Goal: Task Accomplishment & Management: Use online tool/utility

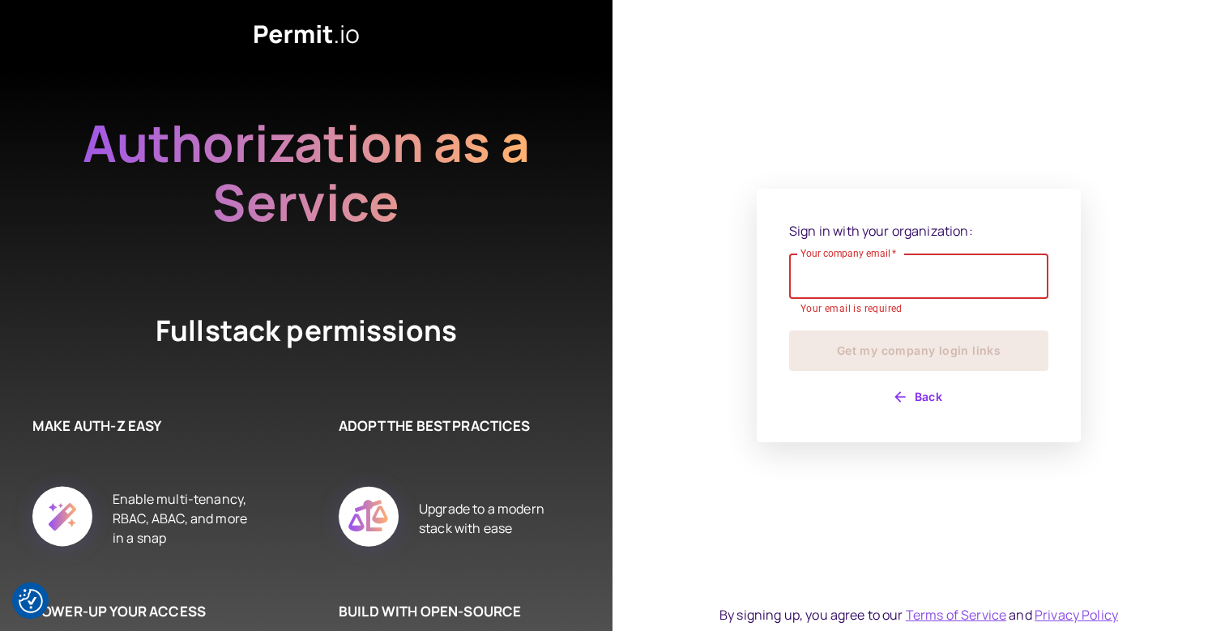
click at [944, 275] on input "Your company email   *" at bounding box center [918, 276] width 259 height 45
type input "**********"
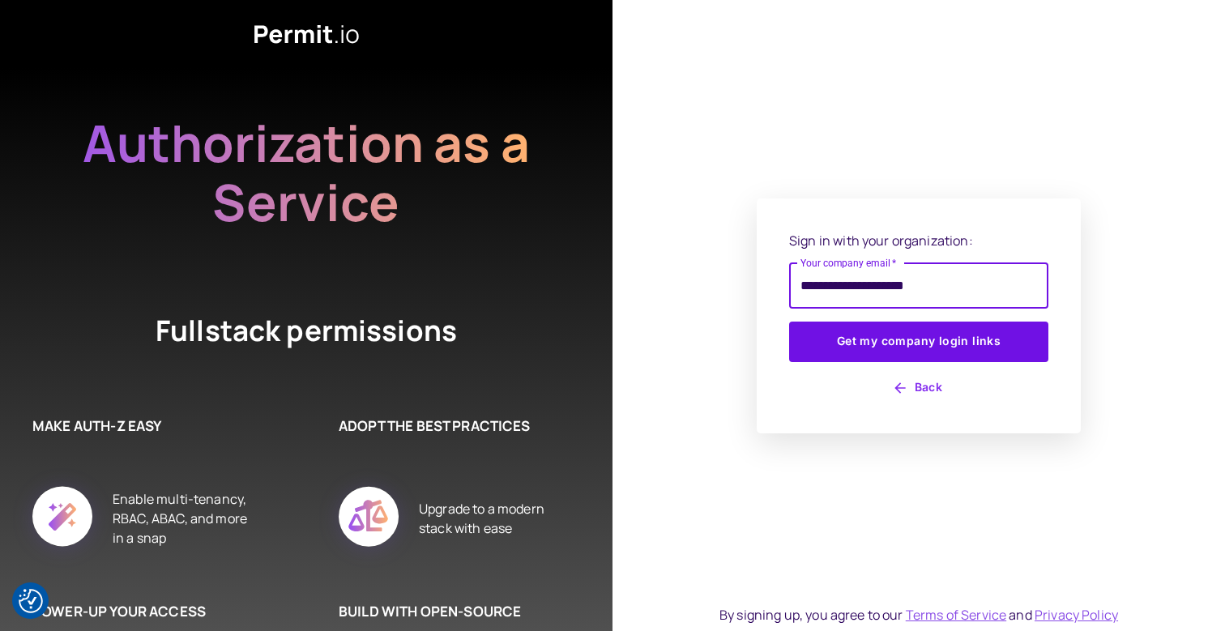
click at [789, 322] on button "Get my company login links" at bounding box center [918, 342] width 259 height 40
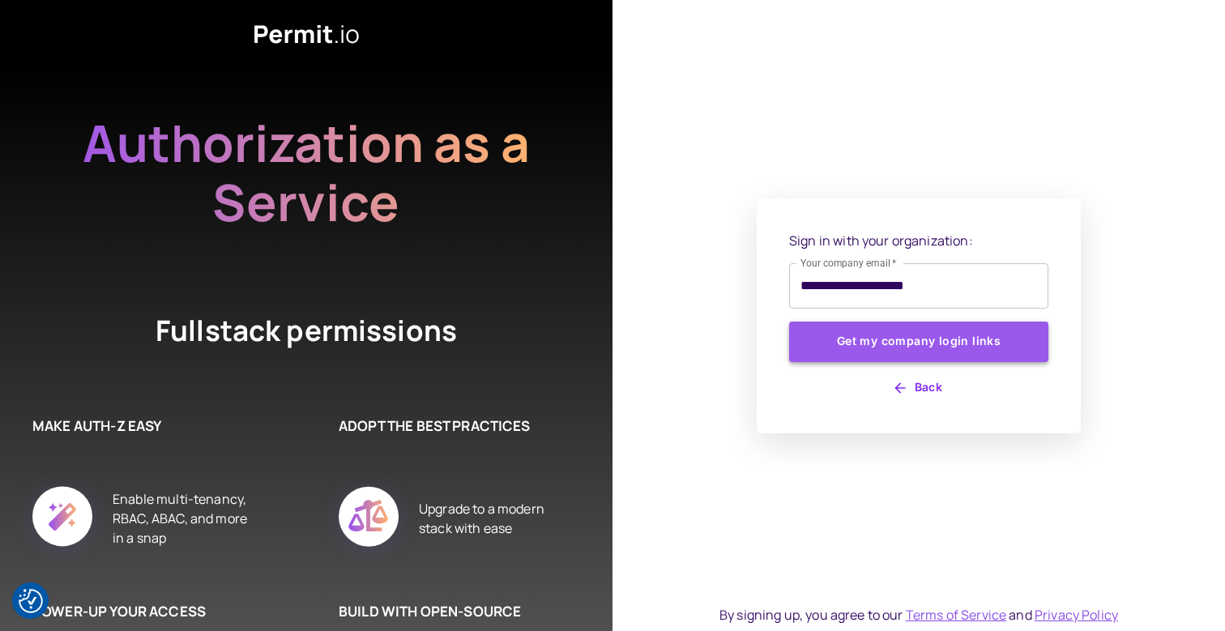
click at [931, 343] on button "Get my company login links" at bounding box center [918, 342] width 259 height 40
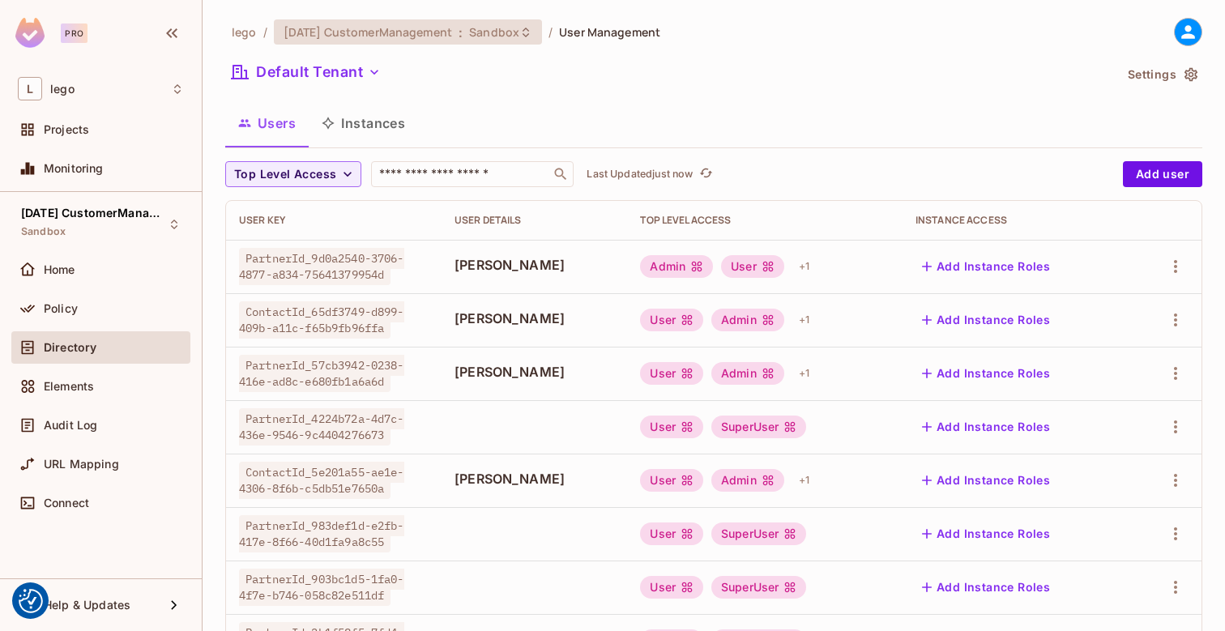
click at [372, 43] on div "[DATE] CustomerManagement : Sandbox" at bounding box center [408, 31] width 268 height 25
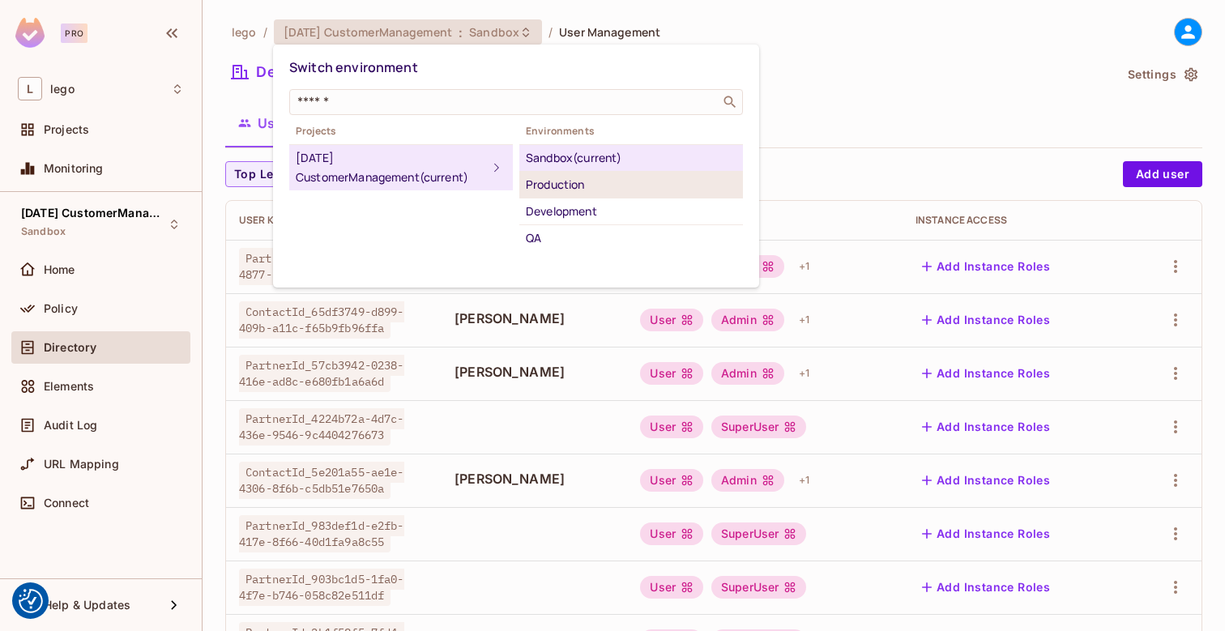
click at [601, 192] on div "Production" at bounding box center [631, 184] width 211 height 19
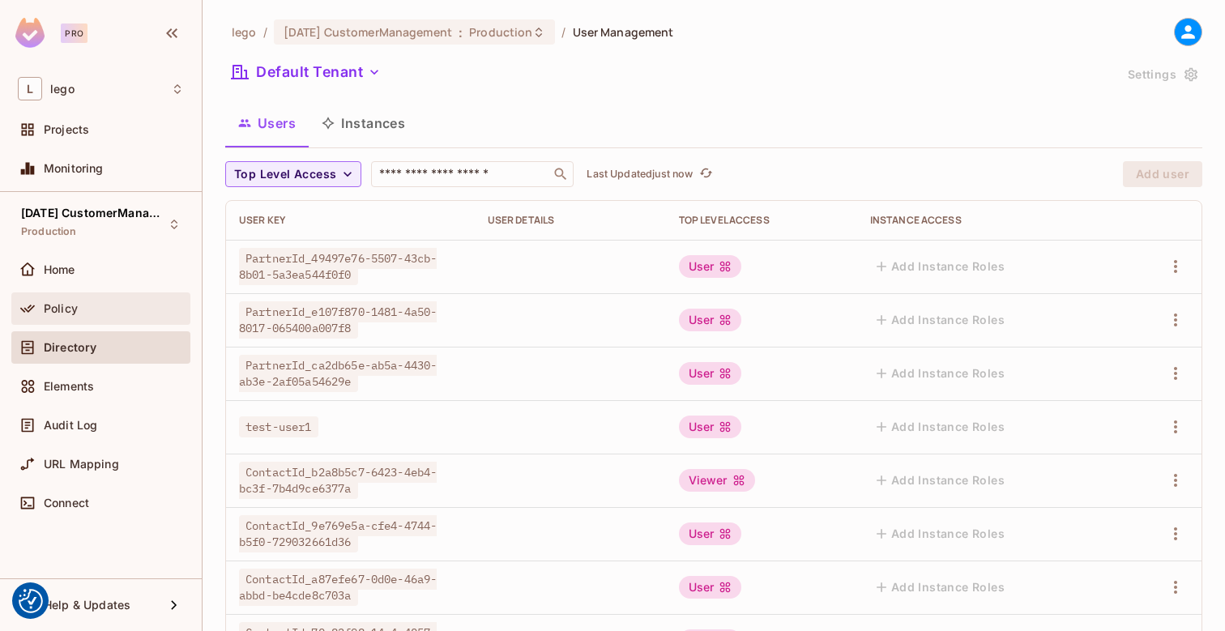
click at [80, 314] on div "Policy" at bounding box center [101, 308] width 166 height 19
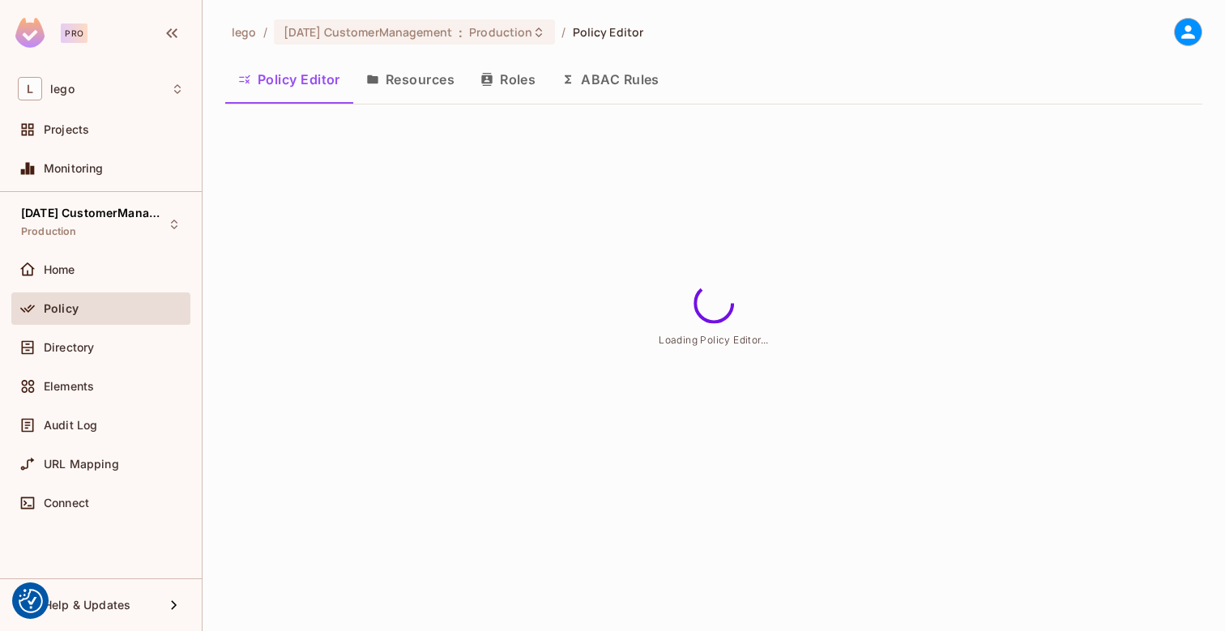
click at [423, 92] on button "Resources" at bounding box center [410, 79] width 114 height 40
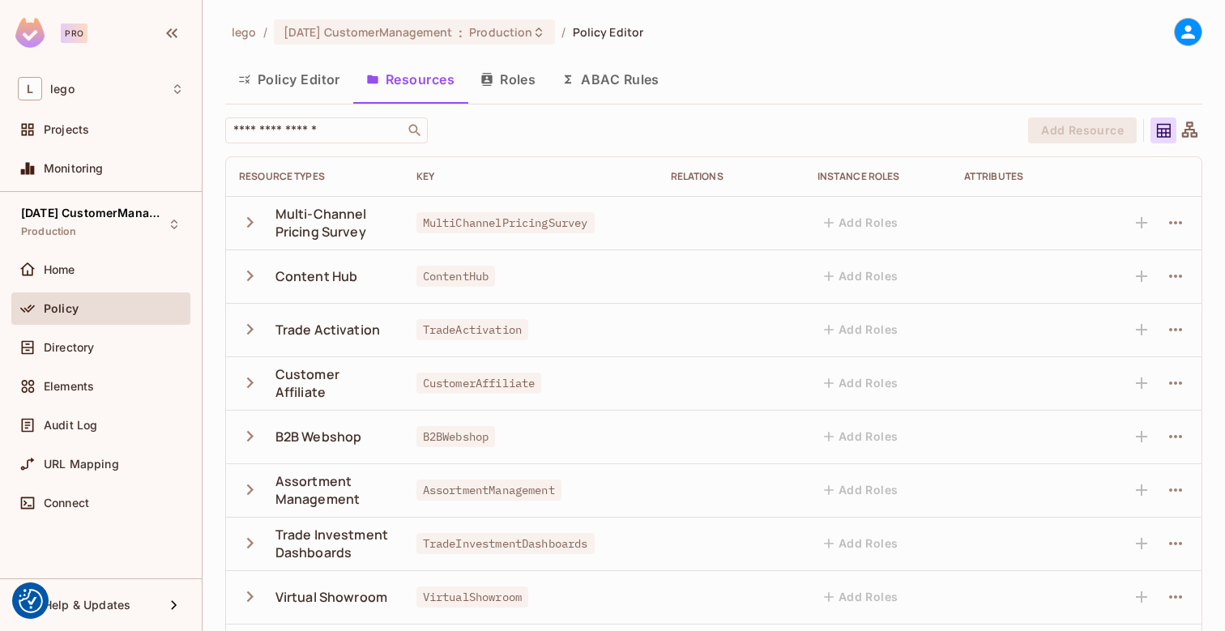
click at [585, 146] on div "​ Add Resource Resource Types Key Relations Instance roles Attributes Multi-Cha…" at bounding box center [713, 585] width 977 height 936
click at [825, 74] on div "Policy Editor Resources Roles ABAC Rules" at bounding box center [713, 79] width 977 height 40
